Goal: Check status: Check status

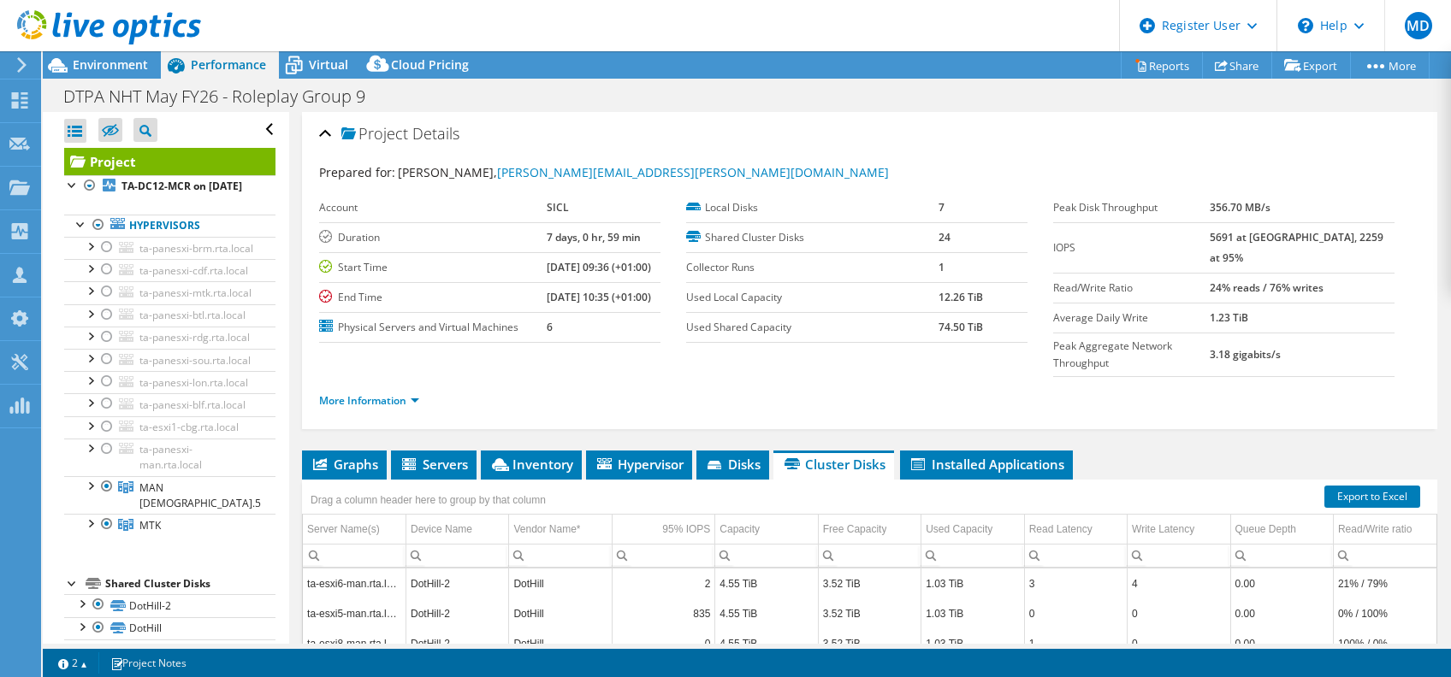
select select "USEast"
select select "EUR"
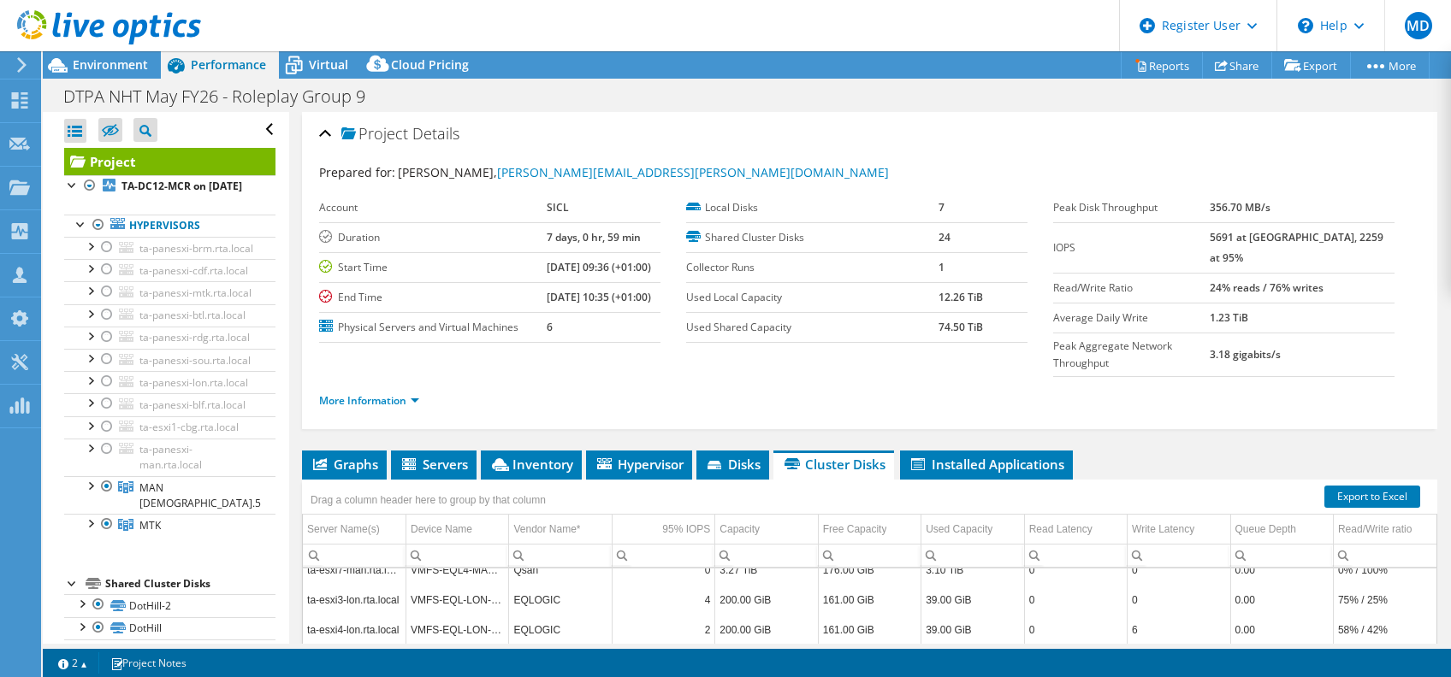
scroll to position [228, 0]
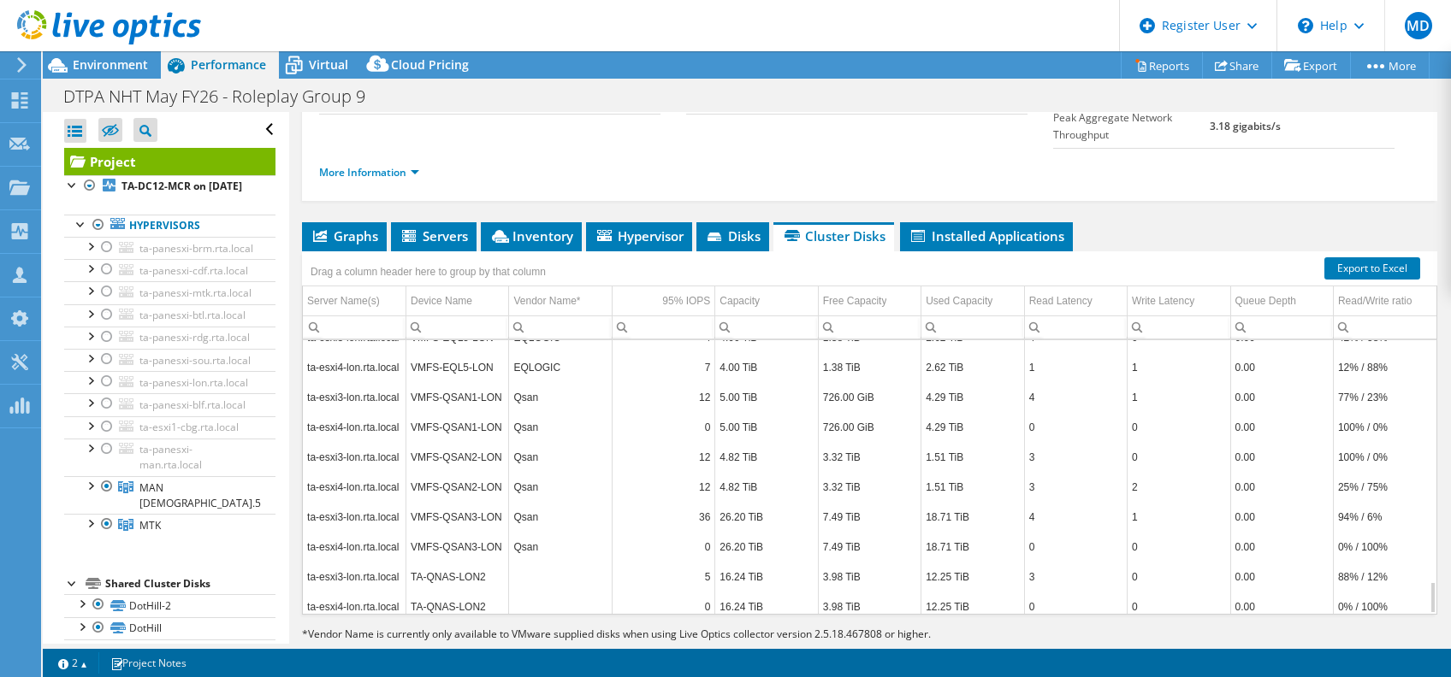
click at [1418, 558] on div "ta-esxi6-man.rta.local DotHill-2 DotHill 2 4.55 TiB 3.52 TiB 1.03 TiB 3 4 0.00 …" at bounding box center [869, 477] width 1135 height 275
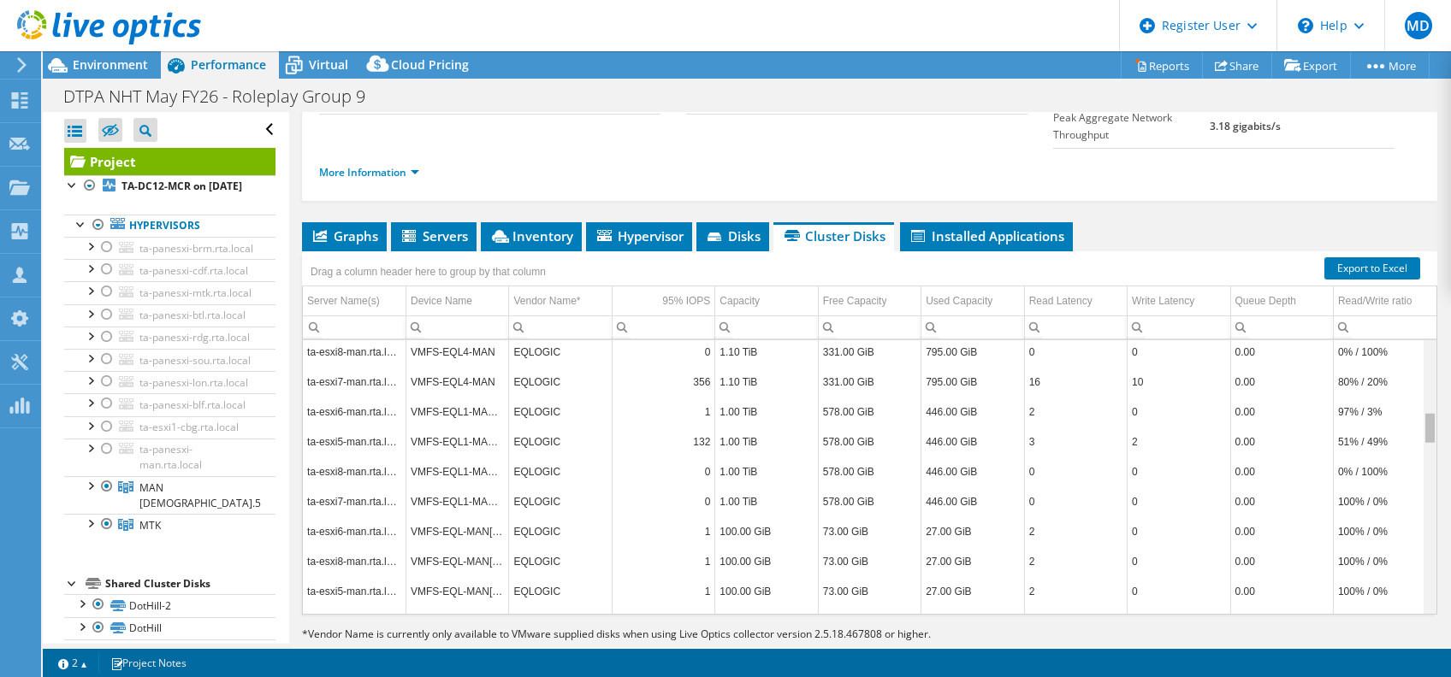
drag, startPoint x: 1414, startPoint y: 559, endPoint x: 1424, endPoint y: 384, distance: 174.8
click at [1424, 384] on body "MD Dell User [PERSON_NAME] [PERSON_NAME][EMAIL_ADDRESS][DOMAIN_NAME] Dell My Pr…" at bounding box center [725, 338] width 1451 height 677
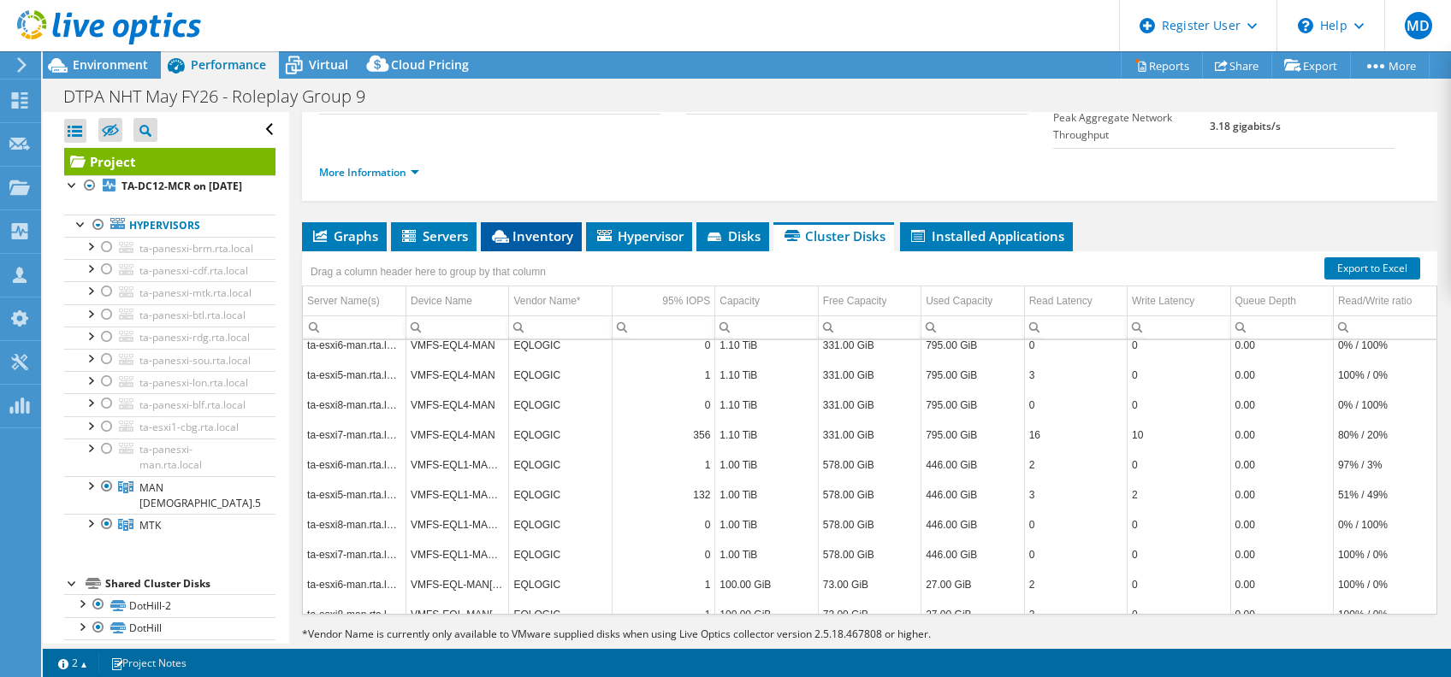
click at [522, 222] on li "Inventory" at bounding box center [531, 236] width 101 height 29
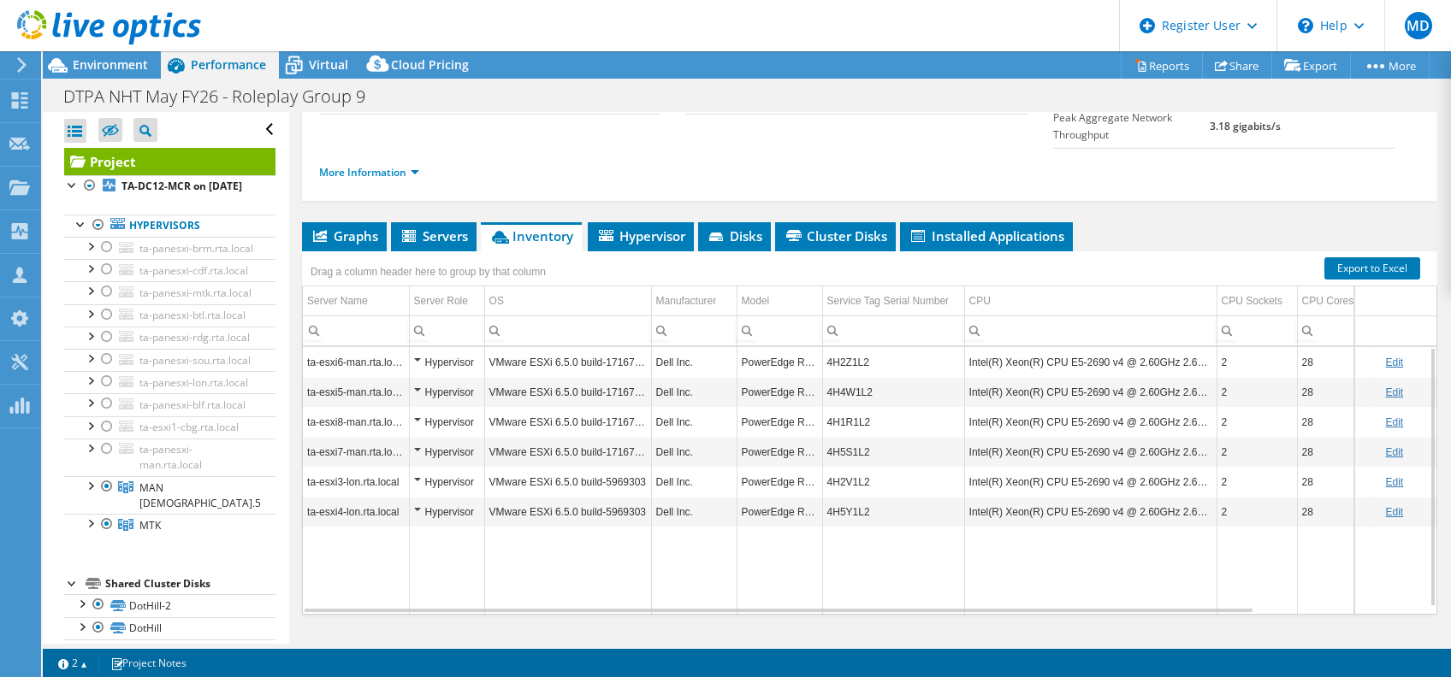
drag, startPoint x: 754, startPoint y: 567, endPoint x: 823, endPoint y: 568, distance: 68.4
click at [823, 568] on tr "Data grid" at bounding box center [958, 570] width 1310 height 87
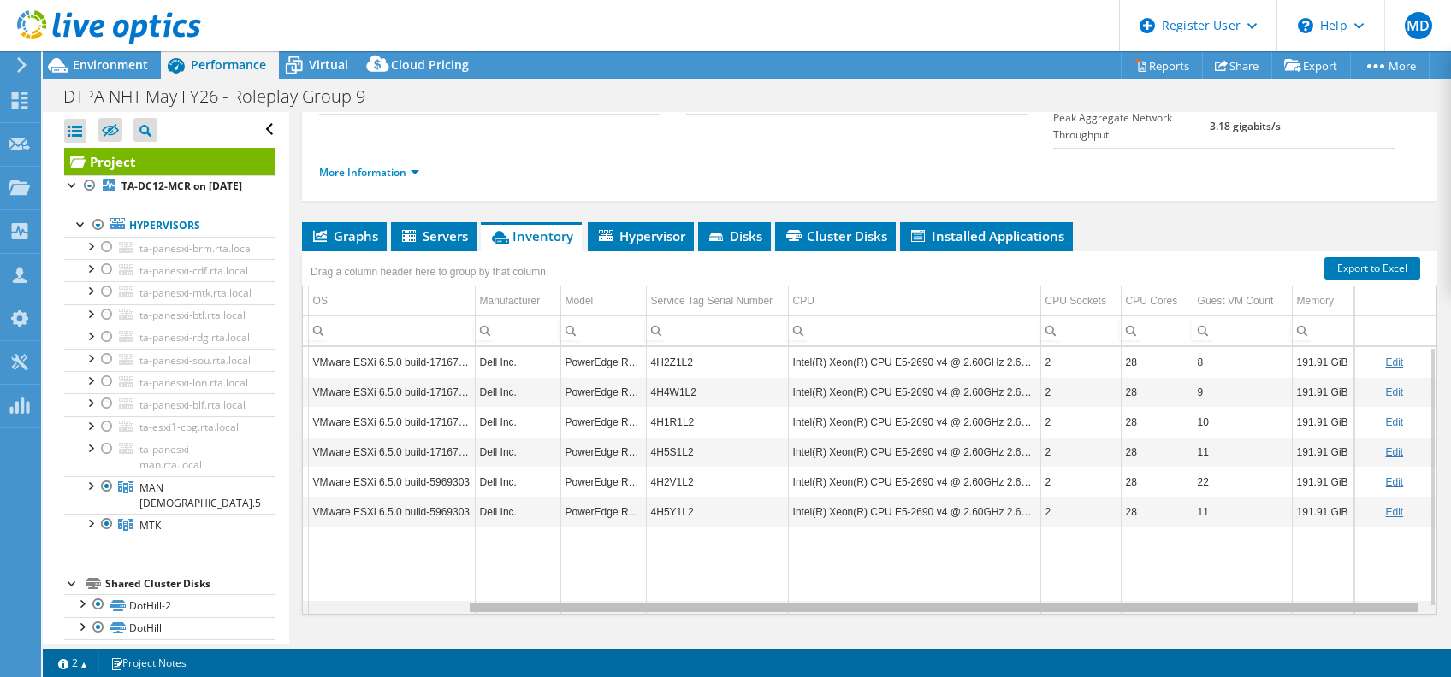
scroll to position [0, 192]
drag, startPoint x: 821, startPoint y: 572, endPoint x: 1092, endPoint y: 602, distance: 272.8
click at [1092, 602] on body "MD Dell User [PERSON_NAME] [PERSON_NAME][EMAIL_ADDRESS][DOMAIN_NAME] Dell My Pr…" at bounding box center [725, 338] width 1451 height 677
click at [671, 467] on td "4H2V1L2" at bounding box center [717, 482] width 142 height 30
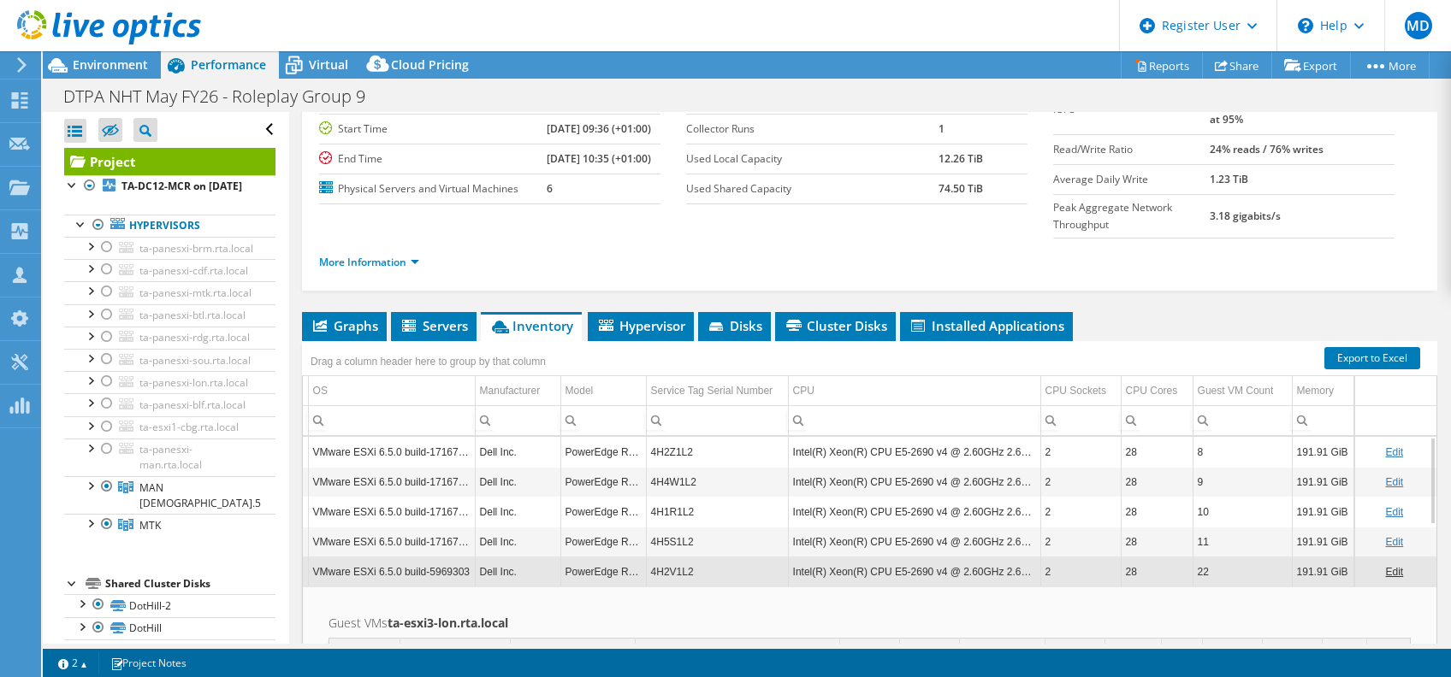
scroll to position [115, 0]
